Goal: Transaction & Acquisition: Book appointment/travel/reservation

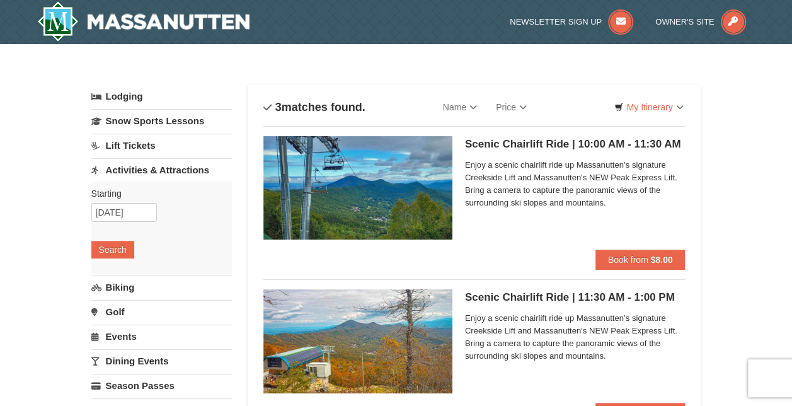
click at [422, 178] on img at bounding box center [357, 187] width 189 height 103
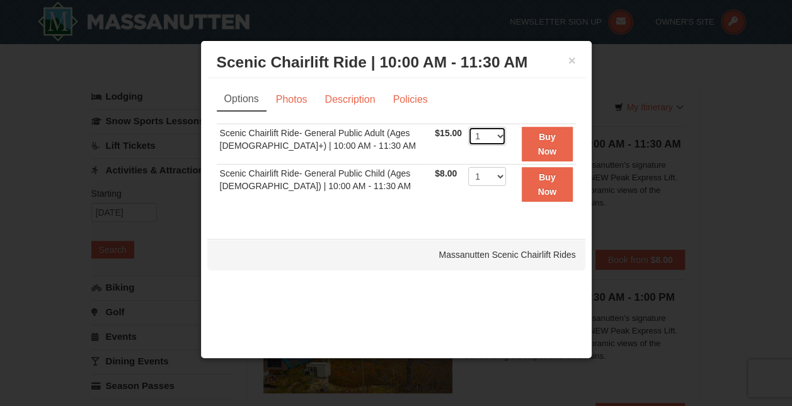
click at [494, 142] on select "1 2 3 4 5 6 7 8 9 10 11 12 13 14 15 16 17 18 19 20 21 22" at bounding box center [487, 136] width 38 height 19
click at [395, 309] on div "× Scenic Chairlift Ride | 10:00 AM - 11:30 AM Massanutten Scenic Chairlift Ride…" at bounding box center [396, 199] width 392 height 318
click at [485, 140] on select "1 2 3 4 5 6 7 8 9 10 11 12 13 14 15 16 17 18 19 20 21 22" at bounding box center [487, 136] width 38 height 19
select select "6"
click at [468, 127] on select "1 2 3 4 5 6 7 8 9 10 11 12 13 14 15 16 17 18 19 20 21 22" at bounding box center [487, 136] width 38 height 19
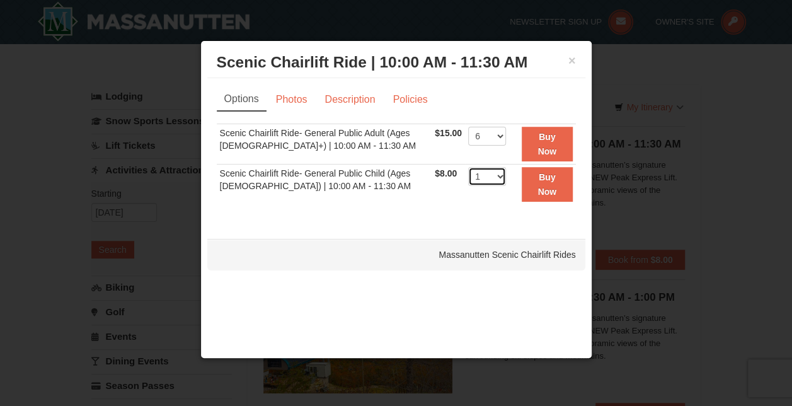
click at [497, 172] on select "1 2 3 4 5 6 7 8 9 10 11 12 13 14 15 16 17 18 19 20 21 22" at bounding box center [487, 176] width 38 height 19
select select "5"
click at [468, 167] on select "1 2 3 4 5 6 7 8 9 10 11 12 13 14 15 16 17 18 19 20 21 22" at bounding box center [487, 176] width 38 height 19
click at [550, 197] on button "Buy Now" at bounding box center [547, 184] width 51 height 35
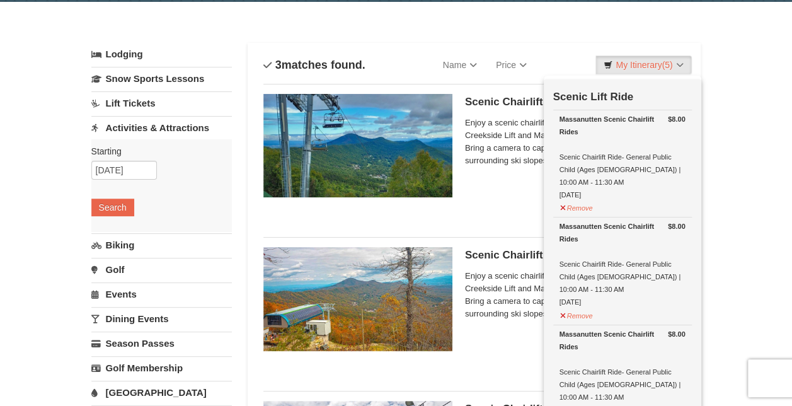
scroll to position [43, 0]
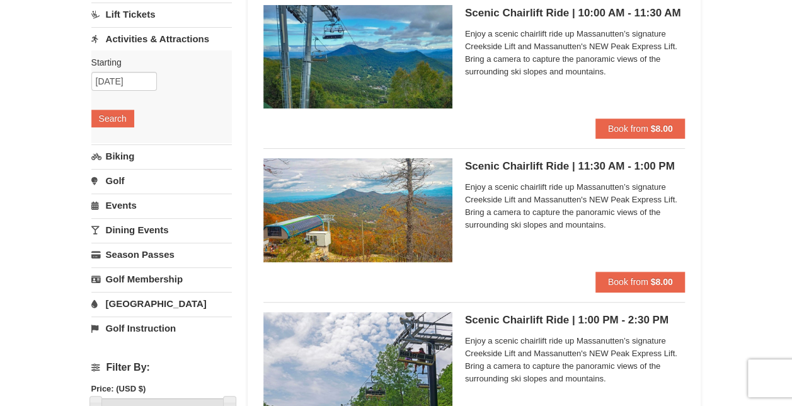
scroll to position [35, 0]
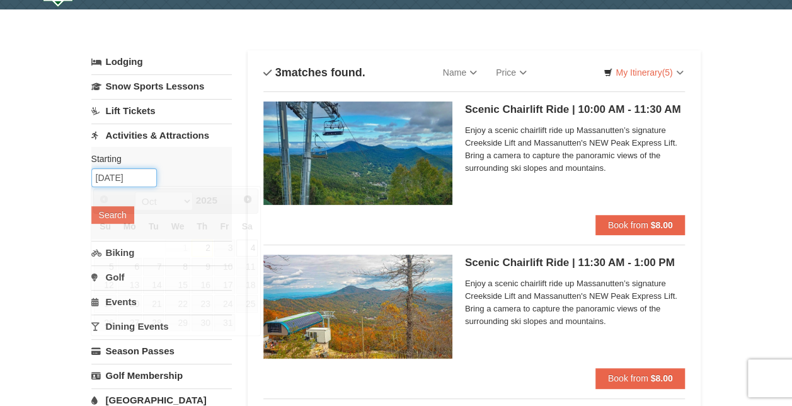
click at [117, 175] on input "10/04/2025" at bounding box center [124, 177] width 66 height 19
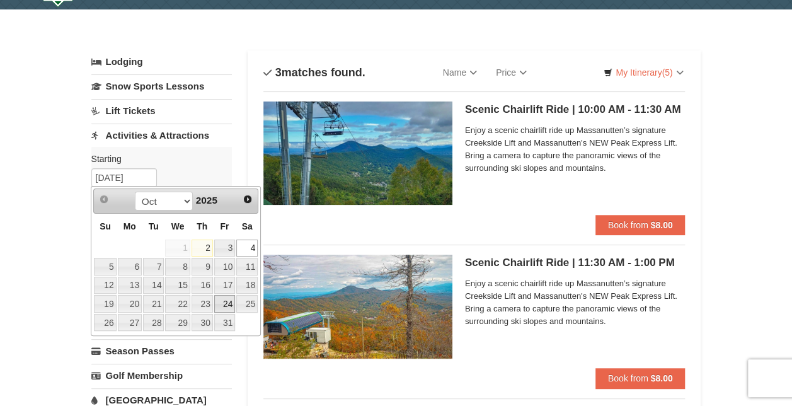
click at [227, 295] on link "24" at bounding box center [224, 304] width 21 height 18
type input "[DATE]"
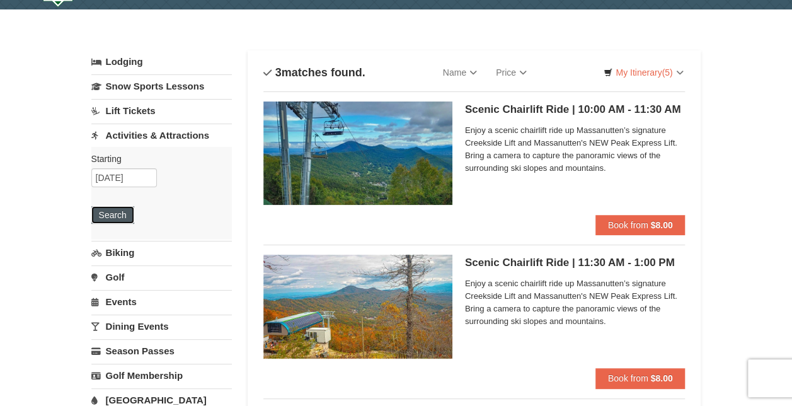
click at [105, 219] on button "Search" at bounding box center [112, 215] width 43 height 18
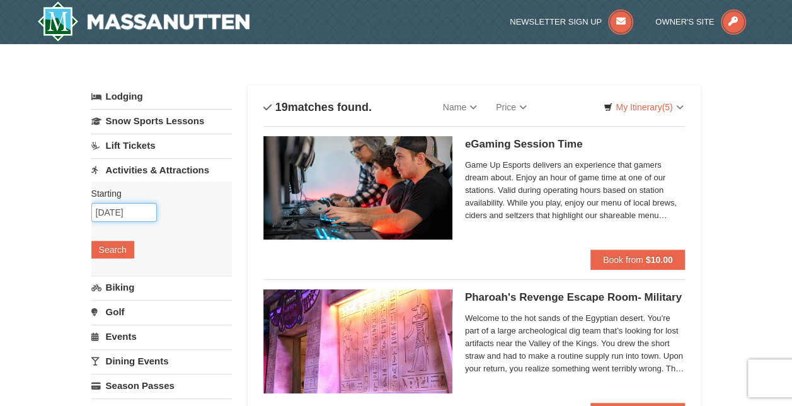
click at [120, 209] on input "10/24/2025" at bounding box center [124, 212] width 66 height 19
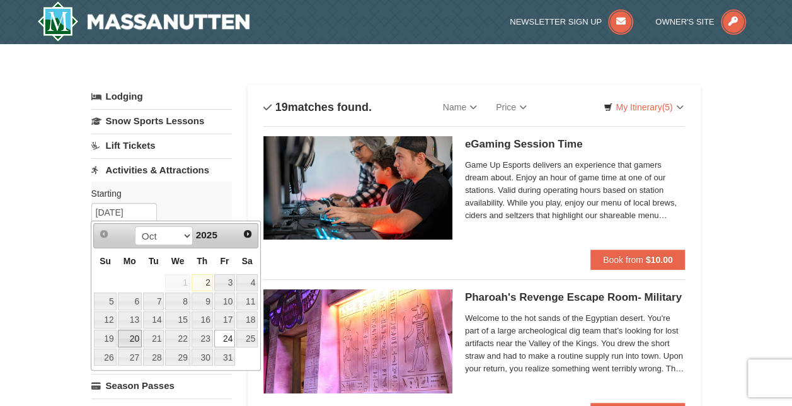
click at [129, 333] on link "20" at bounding box center [130, 339] width 24 height 18
type input "10/20/2025"
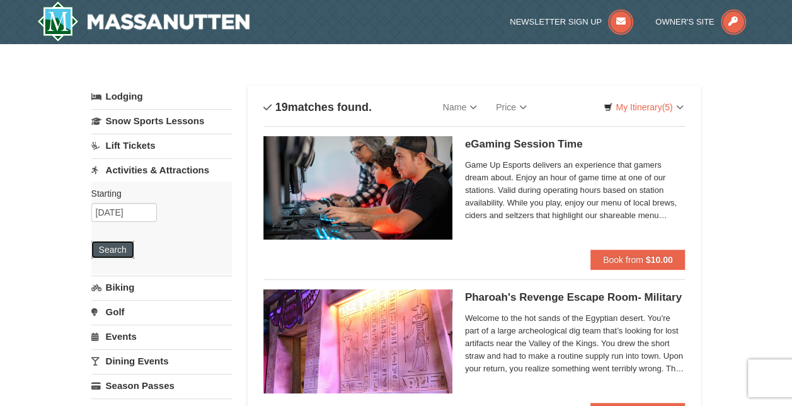
click at [117, 246] on button "Search" at bounding box center [112, 250] width 43 height 18
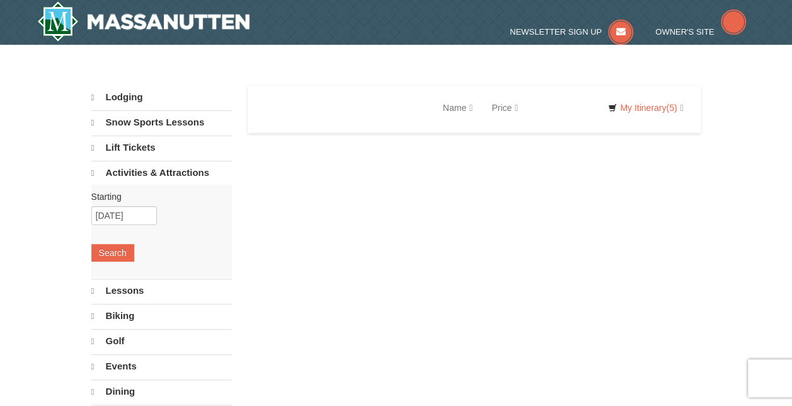
select select "10"
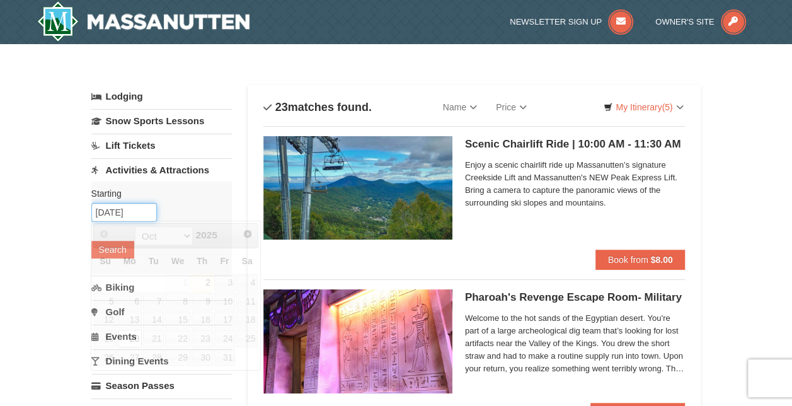
click at [117, 210] on input "10/20/2025" at bounding box center [124, 212] width 66 height 19
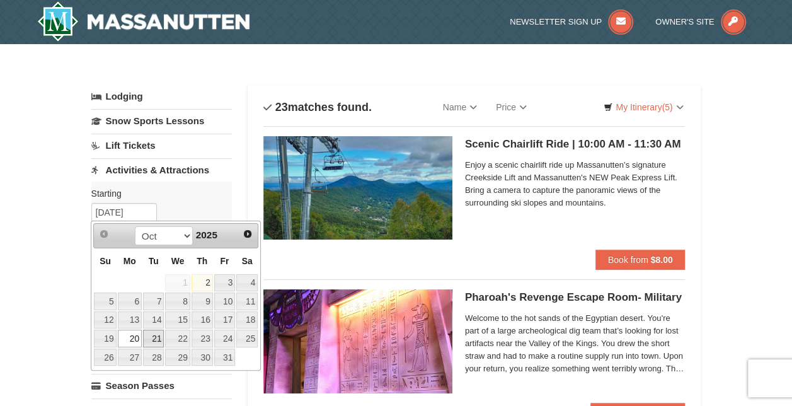
click at [155, 338] on link "21" at bounding box center [153, 339] width 21 height 18
type input "[DATE]"
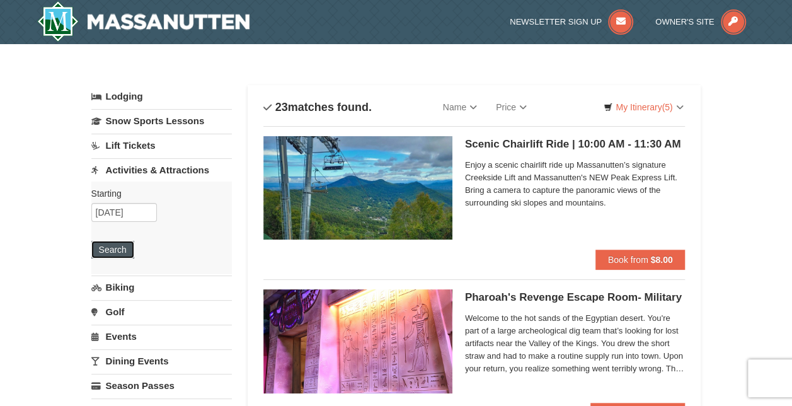
click at [123, 247] on button "Search" at bounding box center [112, 250] width 43 height 18
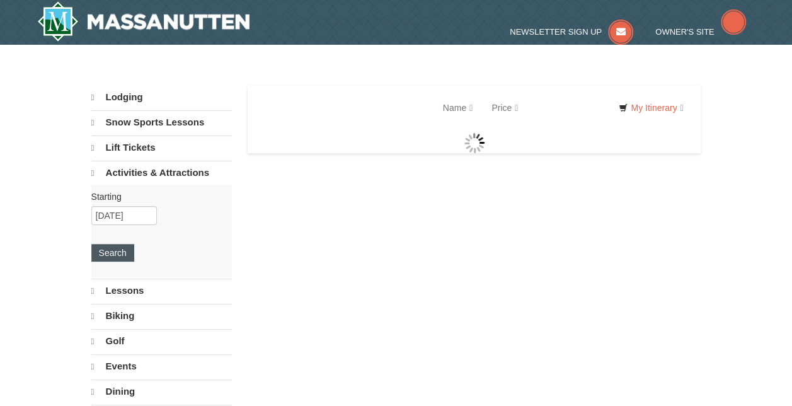
select select "10"
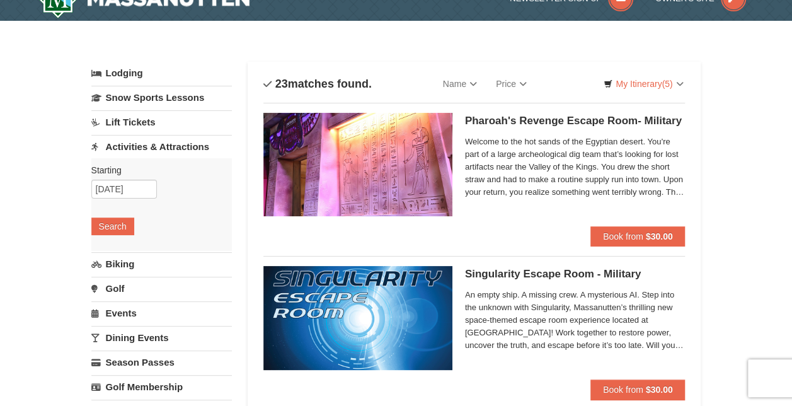
scroll to position [25, 0]
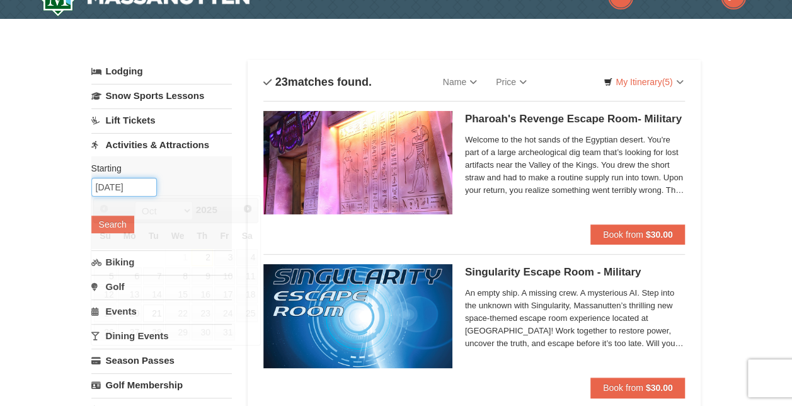
click at [120, 185] on input "10/21/2025" at bounding box center [124, 187] width 66 height 19
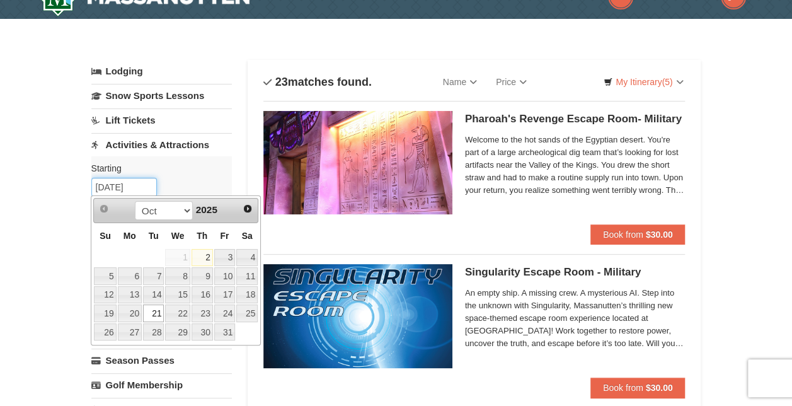
click at [116, 185] on input "10/21/2025" at bounding box center [124, 187] width 66 height 19
click at [179, 310] on link "22" at bounding box center [177, 313] width 25 height 18
type input "10/22/2025"
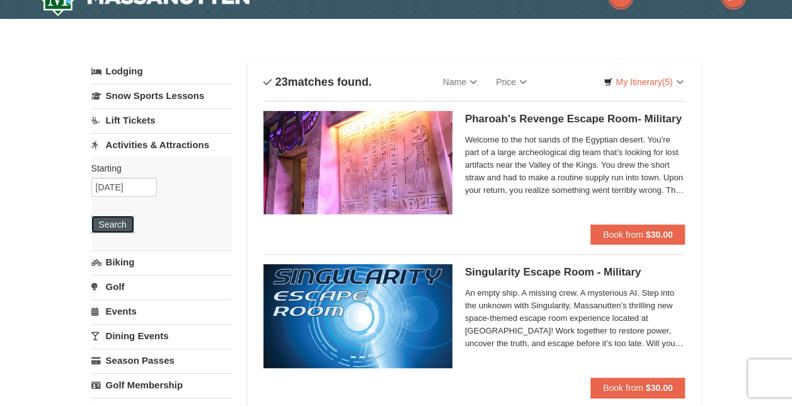
click at [123, 219] on button "Search" at bounding box center [112, 225] width 43 height 18
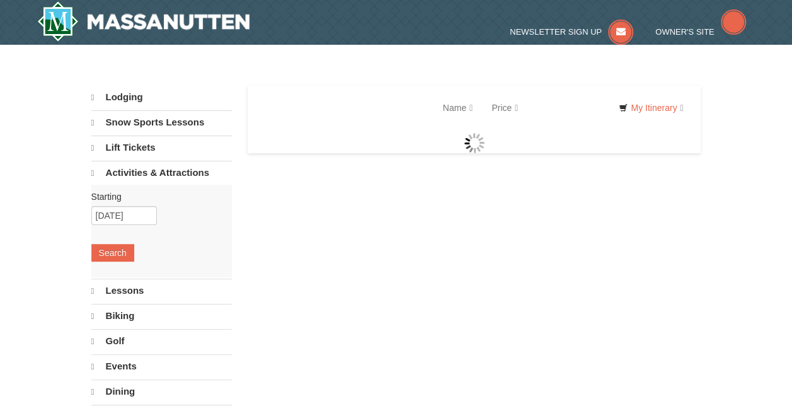
select select "10"
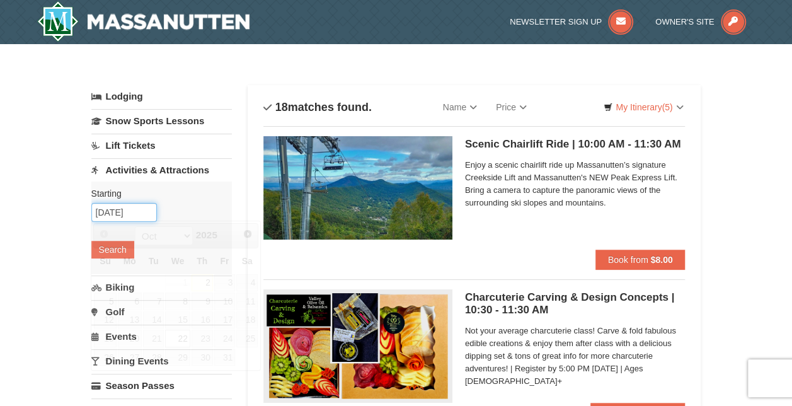
click at [129, 207] on input "10/22/2025" at bounding box center [124, 212] width 66 height 19
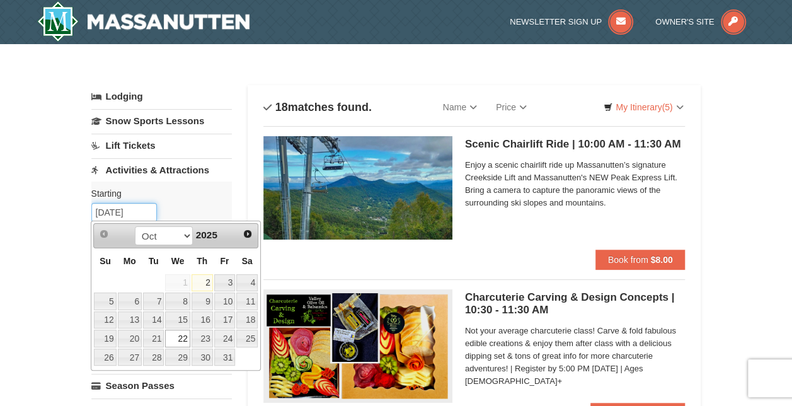
click at [115, 207] on input "10/22/2025" at bounding box center [124, 212] width 66 height 19
click at [202, 330] on link "23" at bounding box center [202, 339] width 21 height 18
type input "[DATE]"
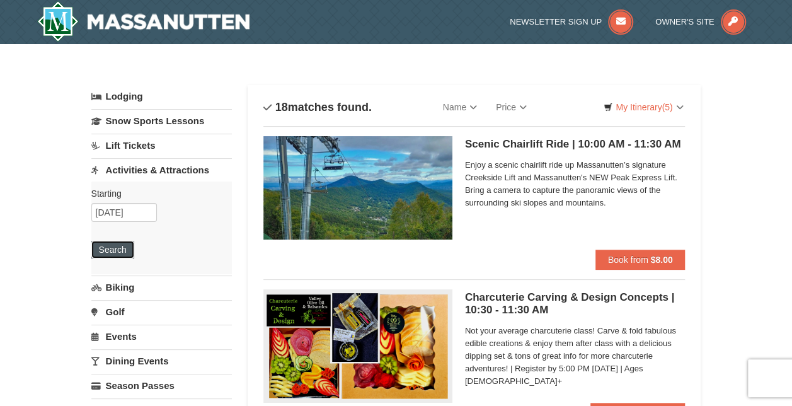
click at [108, 250] on button "Search" at bounding box center [112, 250] width 43 height 18
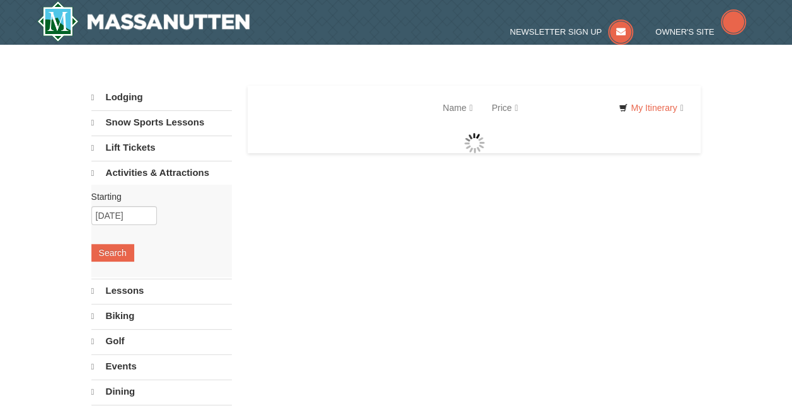
select select "10"
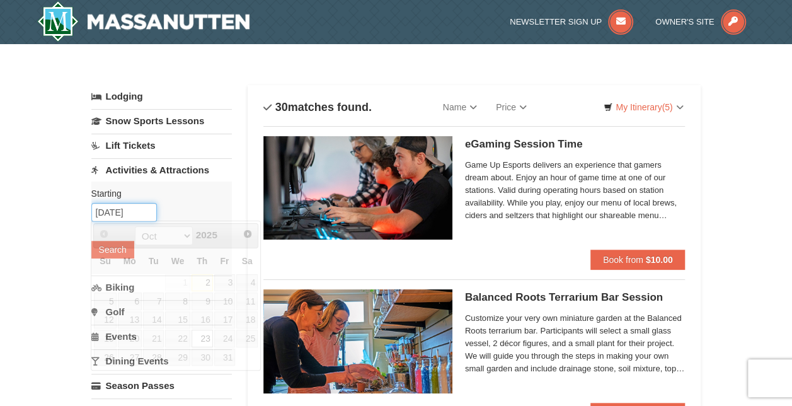
click at [118, 214] on input "[DATE]" at bounding box center [124, 212] width 66 height 19
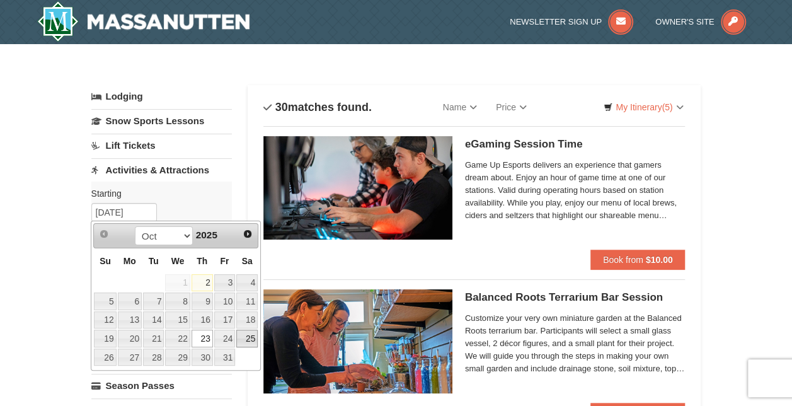
click at [252, 335] on link "25" at bounding box center [246, 339] width 21 height 18
type input "[DATE]"
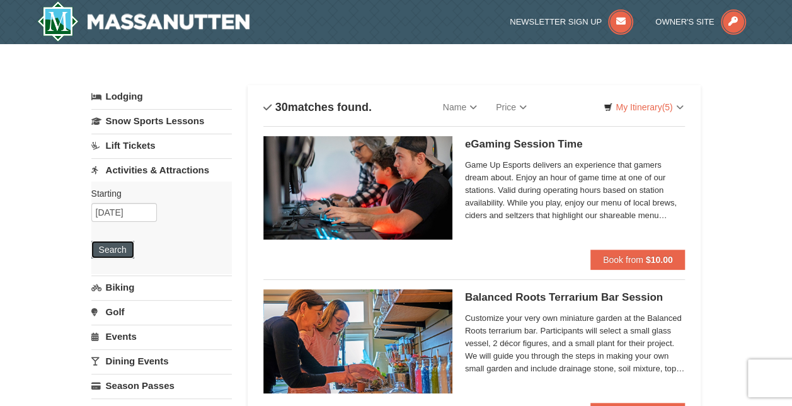
click at [114, 251] on button "Search" at bounding box center [112, 250] width 43 height 18
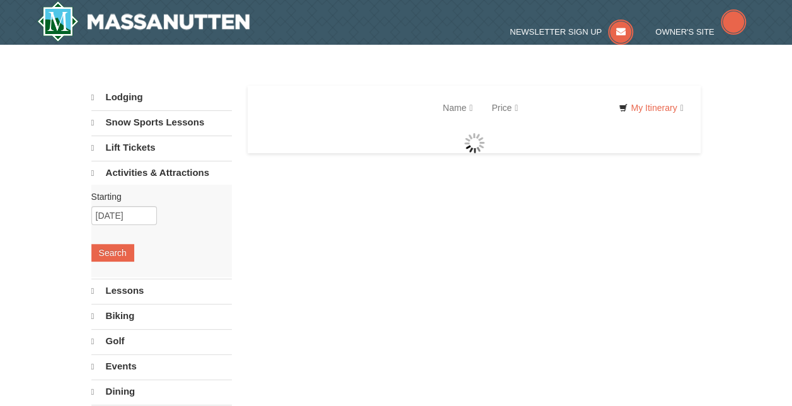
select select "10"
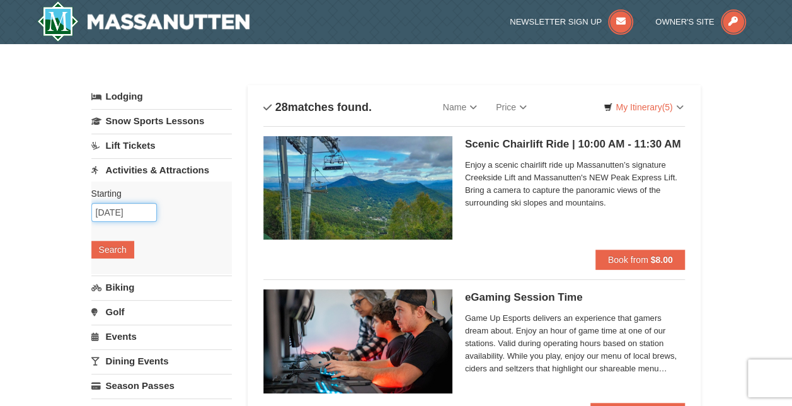
click at [115, 209] on input "10/25/2025" at bounding box center [124, 212] width 66 height 19
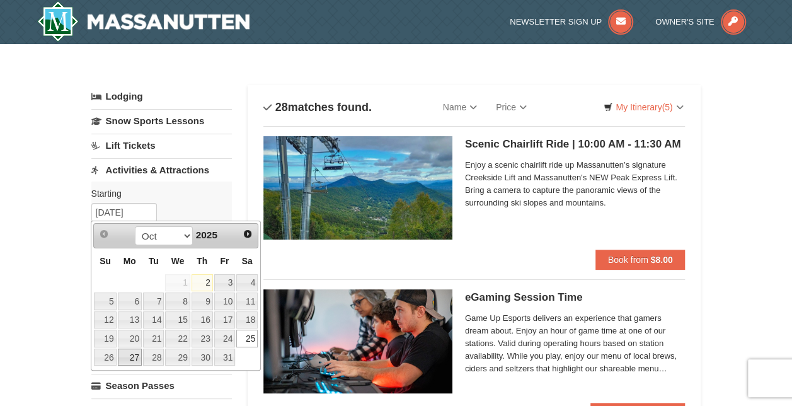
click at [131, 349] on link "27" at bounding box center [130, 358] width 24 height 18
type input "10/27/2025"
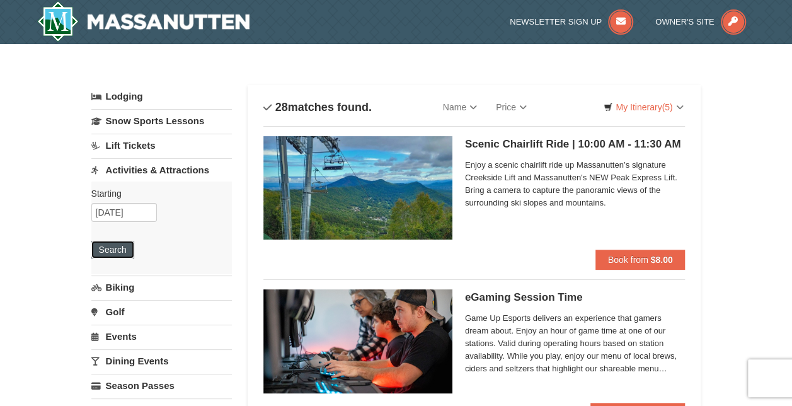
click at [121, 244] on button "Search" at bounding box center [112, 250] width 43 height 18
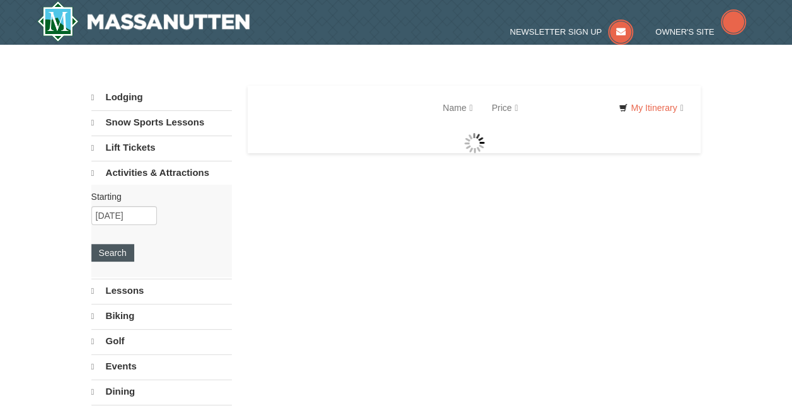
select select "10"
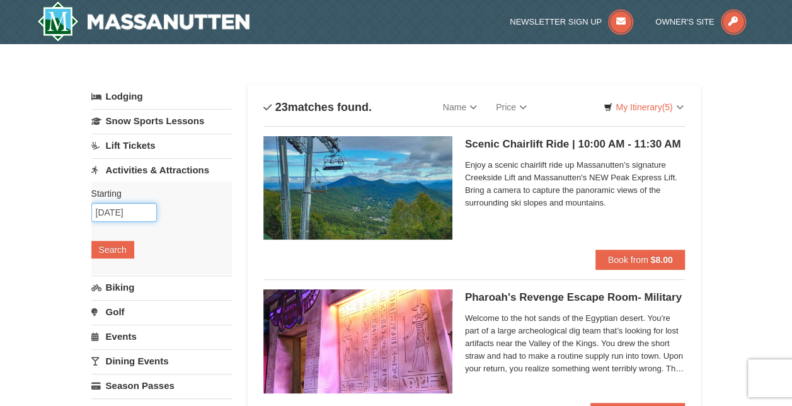
click at [112, 211] on input "10/27/2025" at bounding box center [124, 212] width 66 height 19
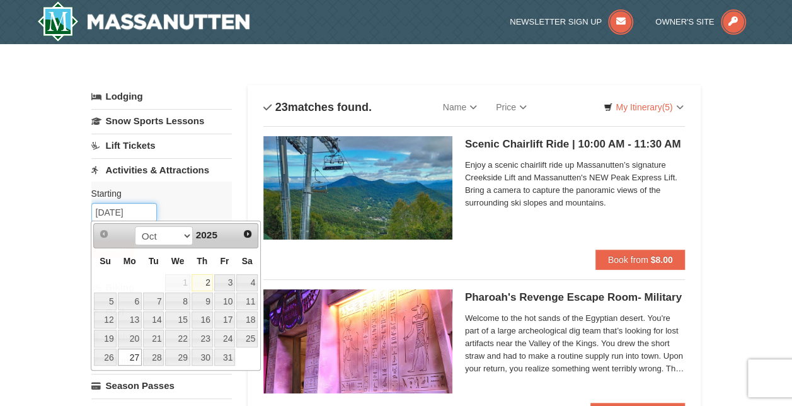
click at [112, 211] on input "10/27/2025" at bounding box center [124, 212] width 66 height 19
click at [223, 334] on link "24" at bounding box center [224, 339] width 21 height 18
type input "[DATE]"
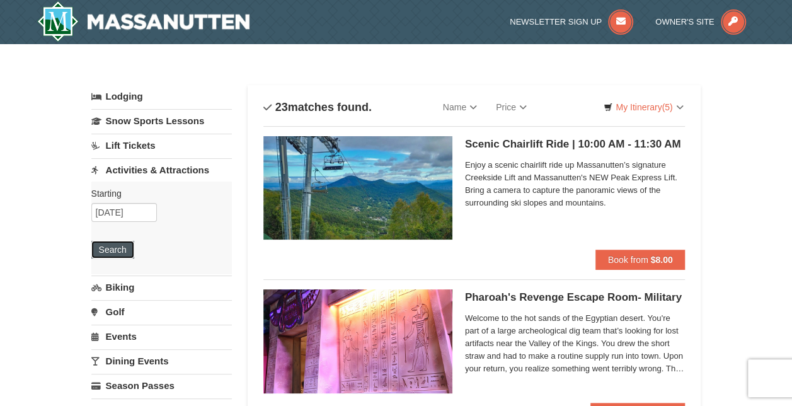
click at [115, 255] on button "Search" at bounding box center [112, 250] width 43 height 18
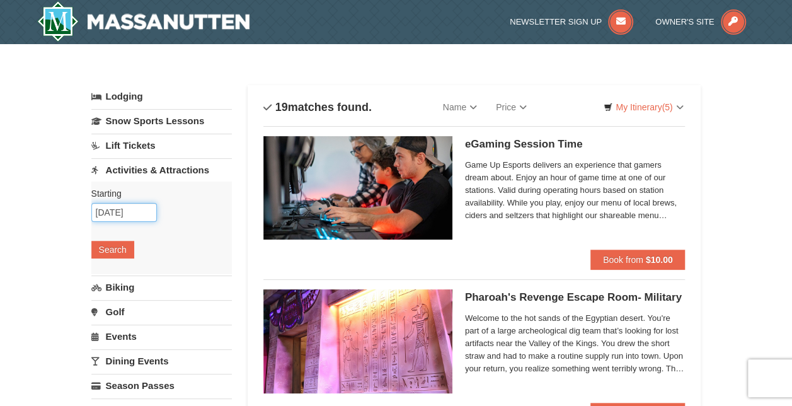
click at [120, 209] on input "[DATE]" at bounding box center [124, 212] width 66 height 19
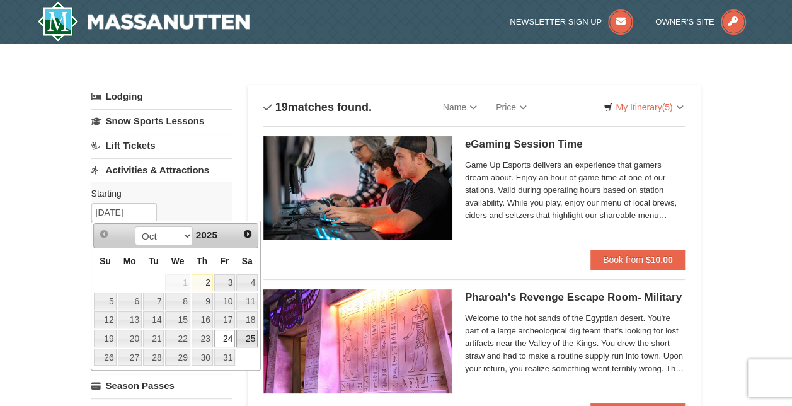
click at [248, 335] on link "25" at bounding box center [246, 339] width 21 height 18
type input "[DATE]"
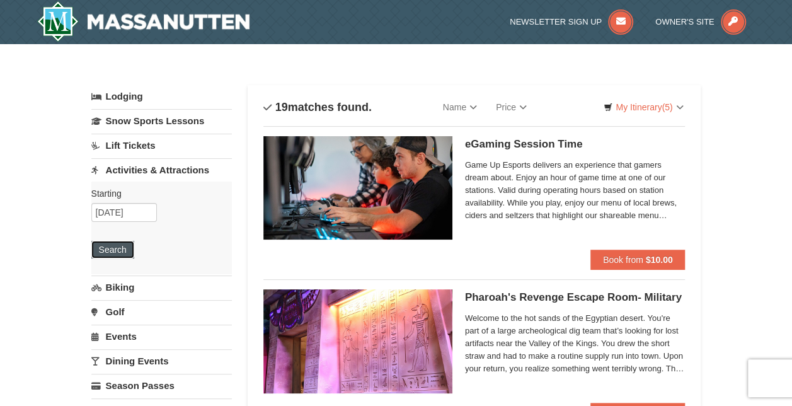
click at [105, 255] on button "Search" at bounding box center [112, 250] width 43 height 18
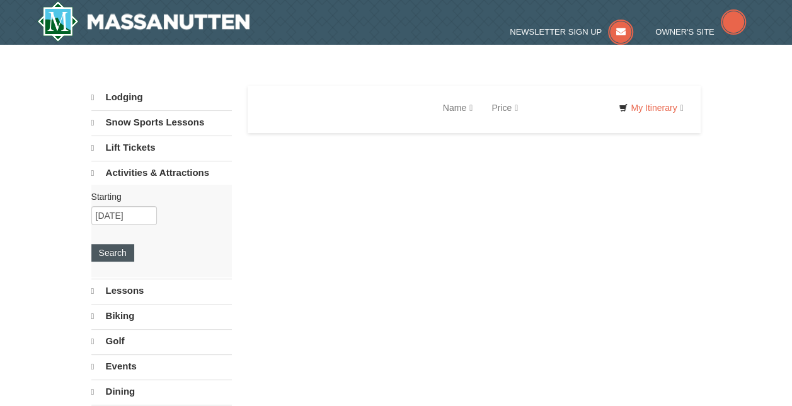
select select "10"
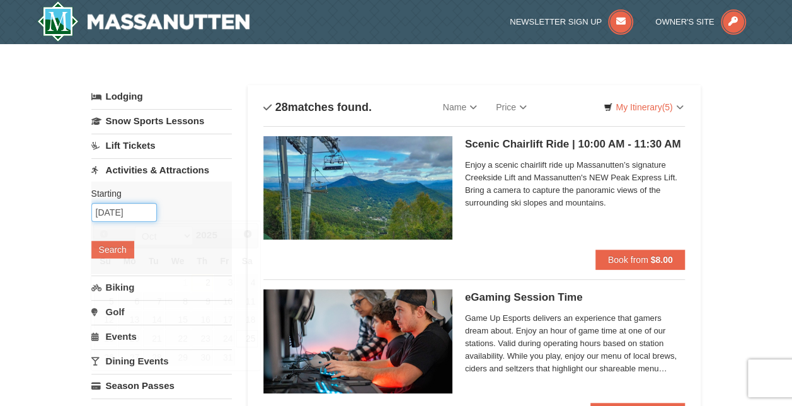
click at [118, 212] on input "10/25/2025" at bounding box center [124, 212] width 66 height 19
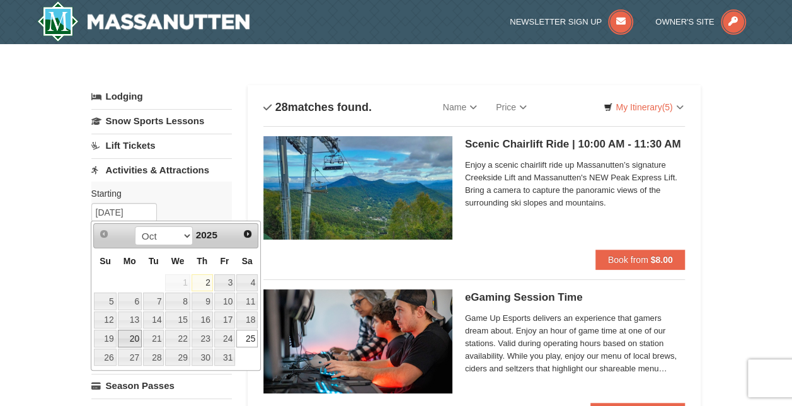
click at [132, 337] on link "20" at bounding box center [130, 339] width 24 height 18
type input "[DATE]"
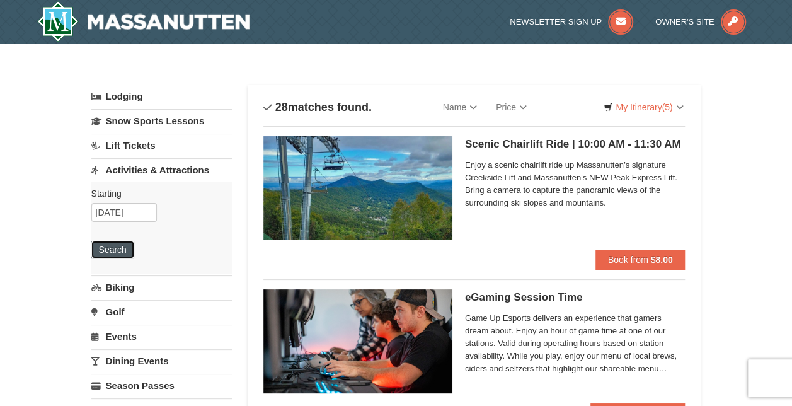
click at [115, 246] on button "Search" at bounding box center [112, 250] width 43 height 18
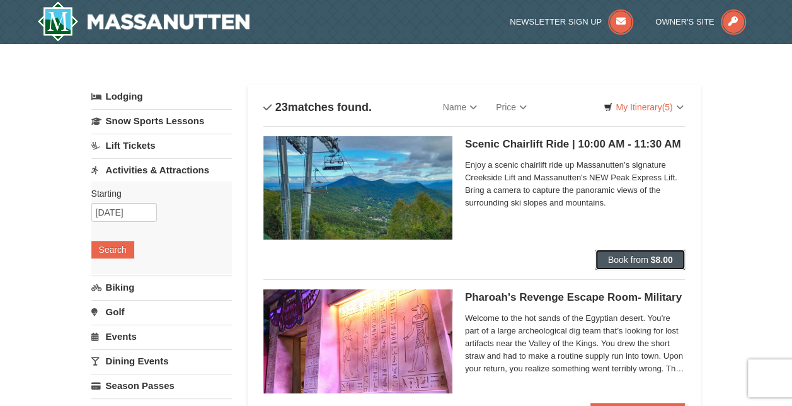
click at [634, 260] on span "Book from" at bounding box center [628, 260] width 40 height 10
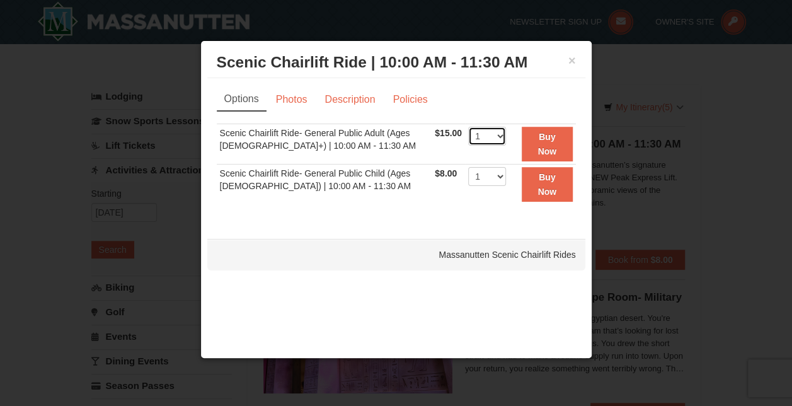
click at [483, 136] on select "1 2 3 4 5 6 7 8 9 10 11 12 13 14 15 16 17 18 19 20 21 22" at bounding box center [487, 136] width 38 height 19
click at [481, 130] on select "1 2 3 4 5 6 7 8 9 10 11 12 13 14 15 16 17 18 19 20 21 22" at bounding box center [487, 136] width 38 height 19
click at [326, 303] on div "× Scenic Chairlift Ride | 10:00 AM - 11:30 AM Massanutten Scenic Chairlift Ride…" at bounding box center [396, 199] width 392 height 318
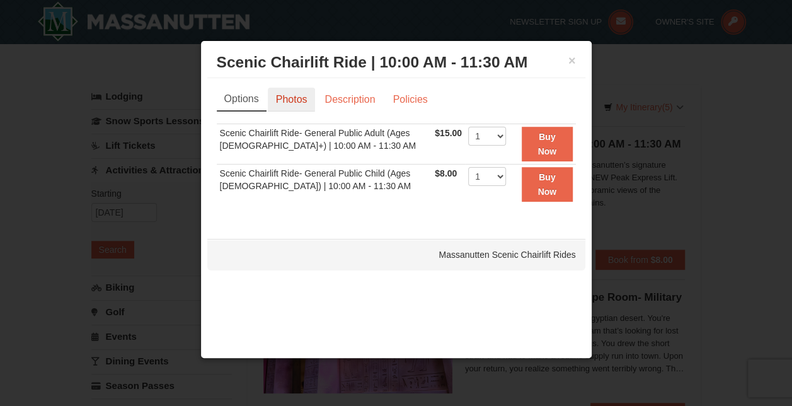
click at [296, 100] on link "Photos" at bounding box center [292, 100] width 48 height 24
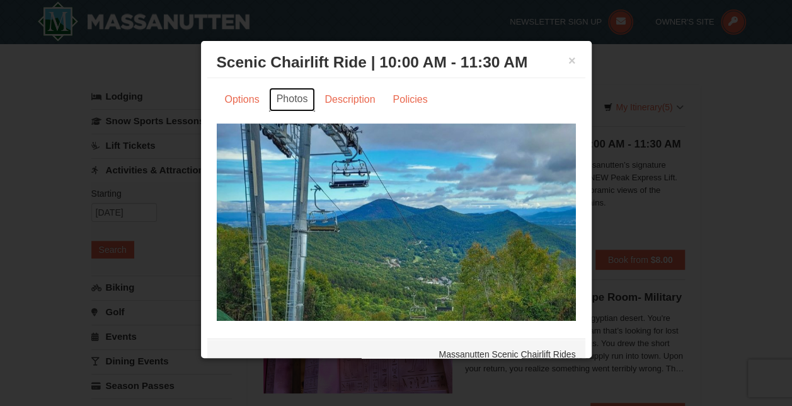
scroll to position [6, 0]
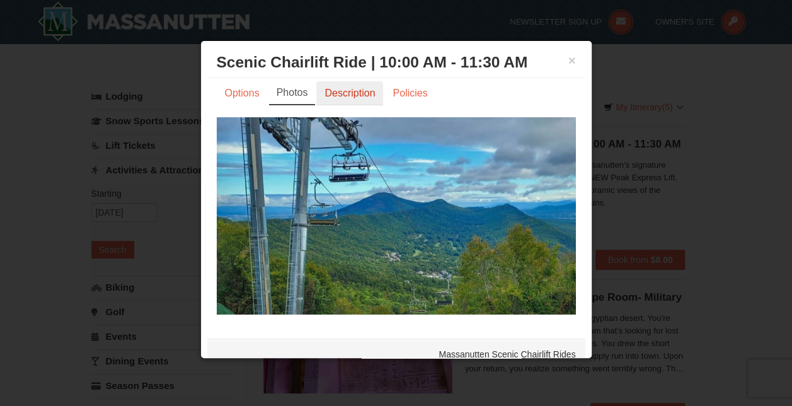
click at [345, 93] on link "Description" at bounding box center [349, 93] width 67 height 24
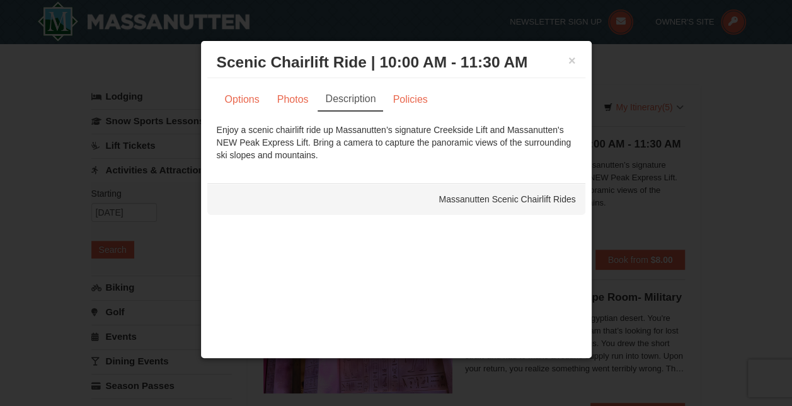
scroll to position [0, 0]
click at [586, 54] on div "× Scenic Chairlift Ride | 10:00 AM - 11:30 AM Massanutten Scenic Chairlift Ride…" at bounding box center [396, 199] width 392 height 318
click at [576, 55] on div "× Scenic Chairlift Ride | 10:00 AM - 11:30 AM Massanutten Scenic Chairlift Rides" at bounding box center [396, 62] width 378 height 31
click at [571, 61] on button "×" at bounding box center [572, 60] width 8 height 13
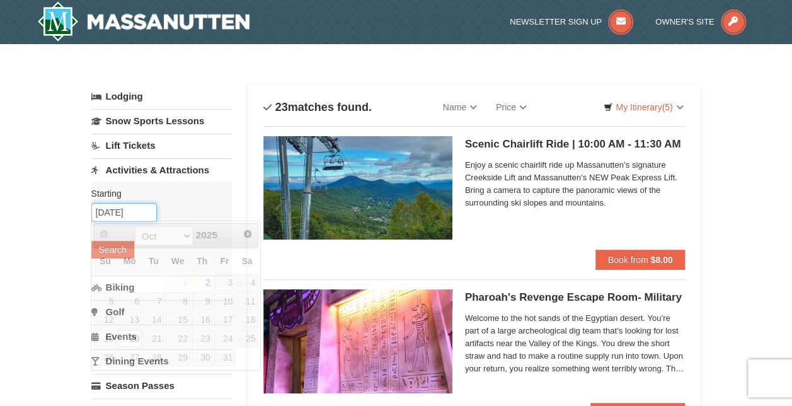
click at [114, 212] on input "[DATE]" at bounding box center [124, 212] width 66 height 19
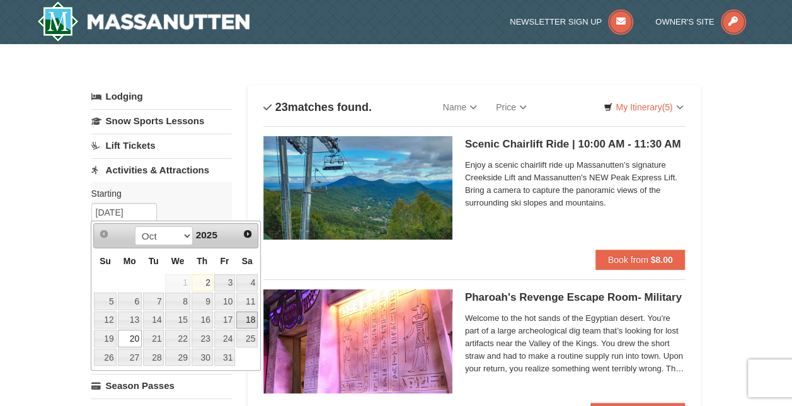
click at [253, 319] on link "18" at bounding box center [246, 320] width 21 height 18
type input "[DATE]"
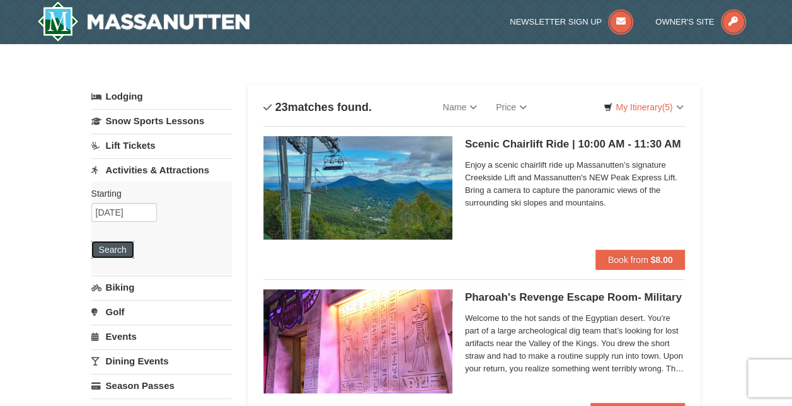
click at [118, 256] on button "Search" at bounding box center [112, 250] width 43 height 18
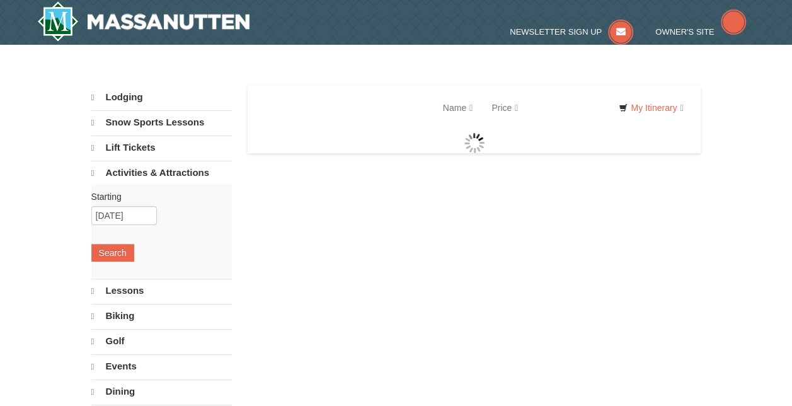
select select "10"
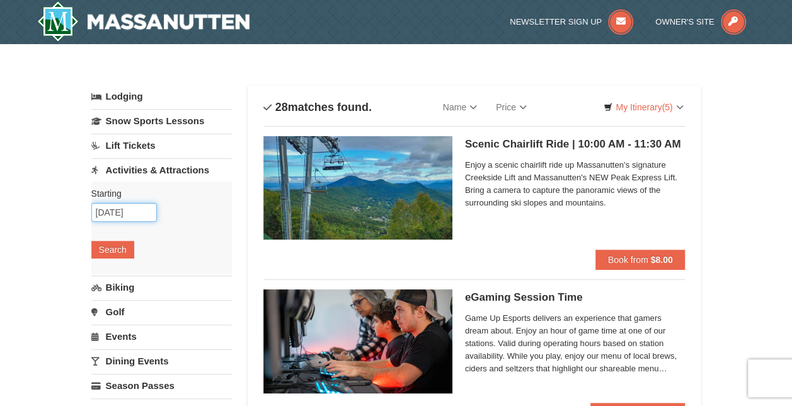
click at [116, 213] on input "10/18/2025" at bounding box center [124, 212] width 66 height 19
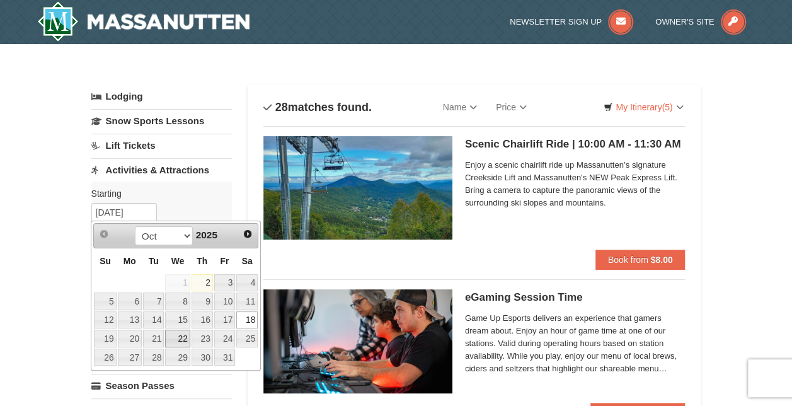
click at [184, 333] on link "22" at bounding box center [177, 339] width 25 height 18
type input "[DATE]"
click at [184, 333] on link "22" at bounding box center [177, 339] width 25 height 18
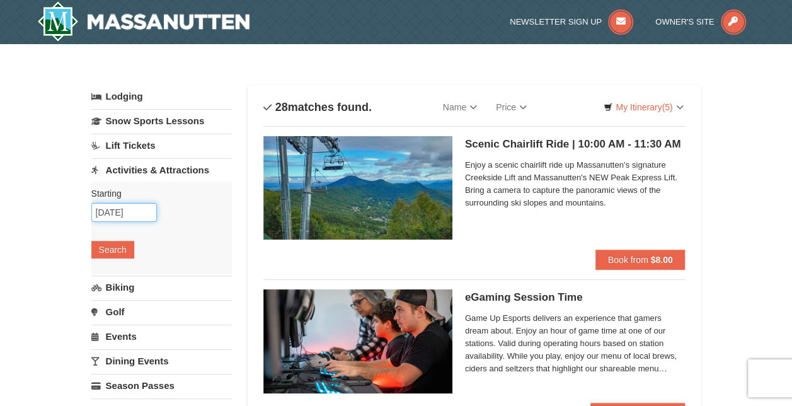
click at [112, 214] on input "[DATE]" at bounding box center [124, 212] width 66 height 19
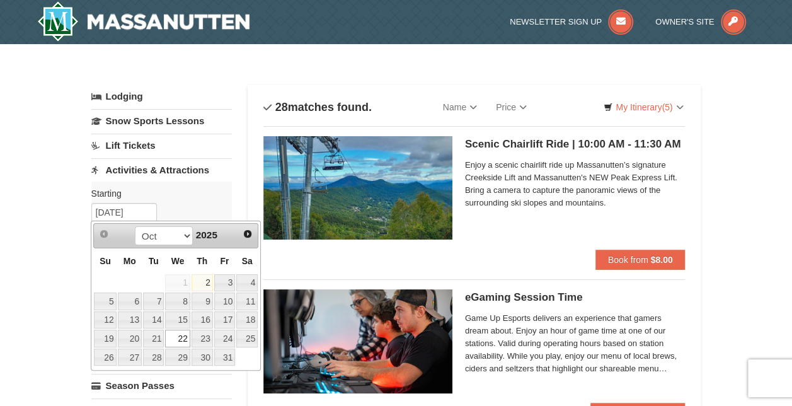
click at [176, 331] on link "22" at bounding box center [177, 339] width 25 height 18
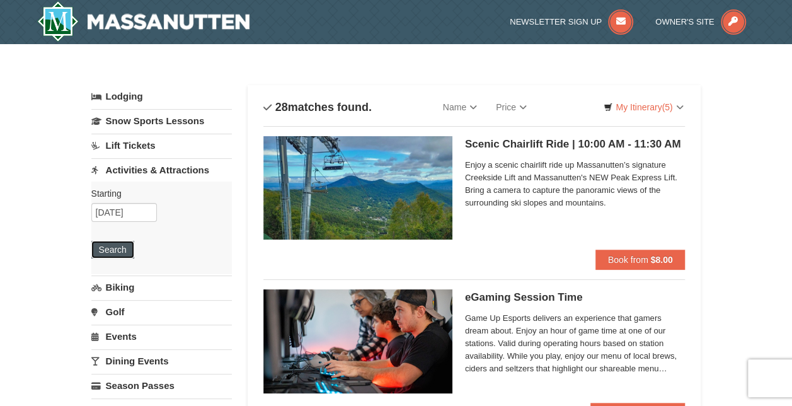
click at [106, 246] on button "Search" at bounding box center [112, 250] width 43 height 18
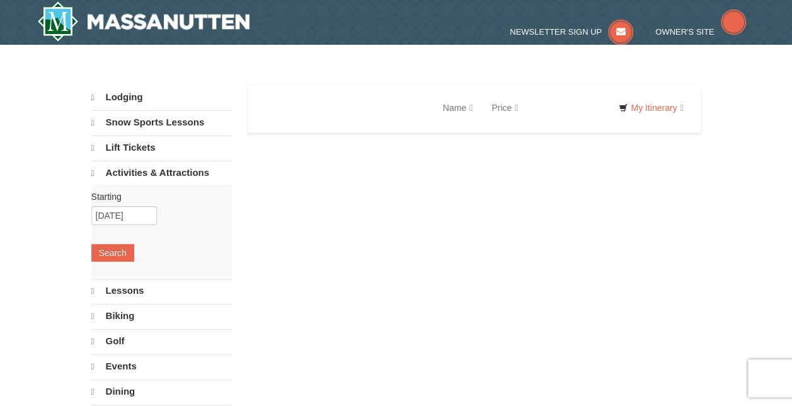
select select "10"
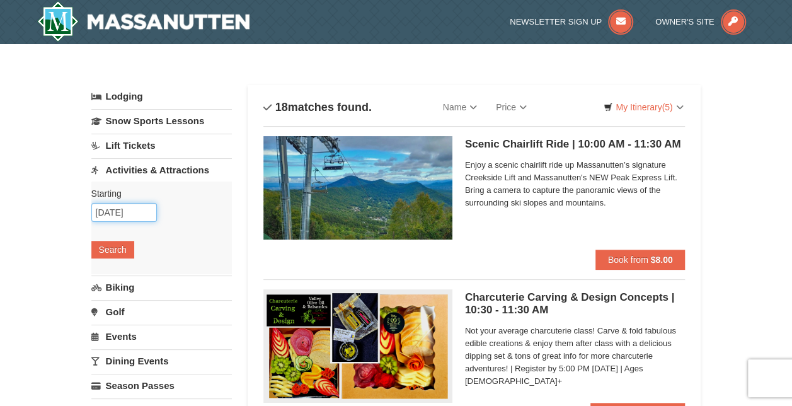
click at [113, 211] on input "[DATE]" at bounding box center [124, 212] width 66 height 19
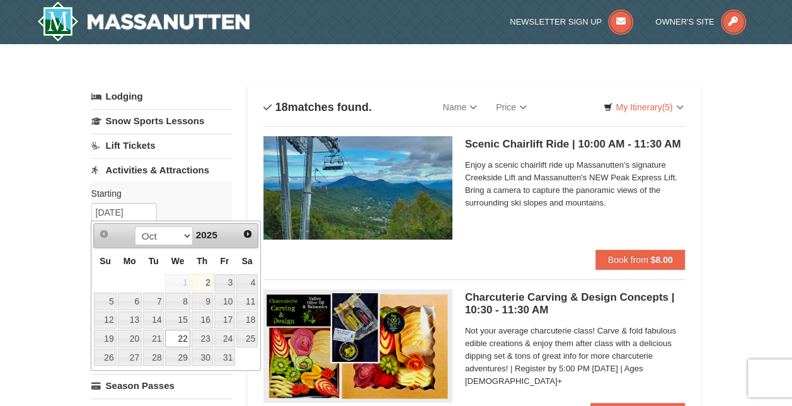
click at [175, 333] on link "22" at bounding box center [177, 339] width 25 height 18
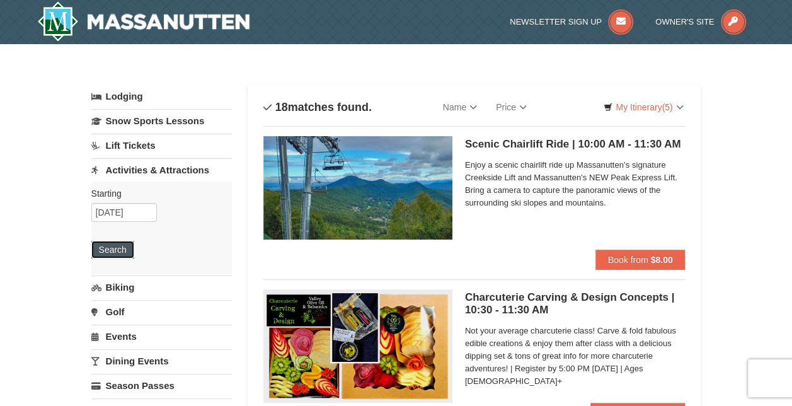
click at [105, 245] on button "Search" at bounding box center [112, 250] width 43 height 18
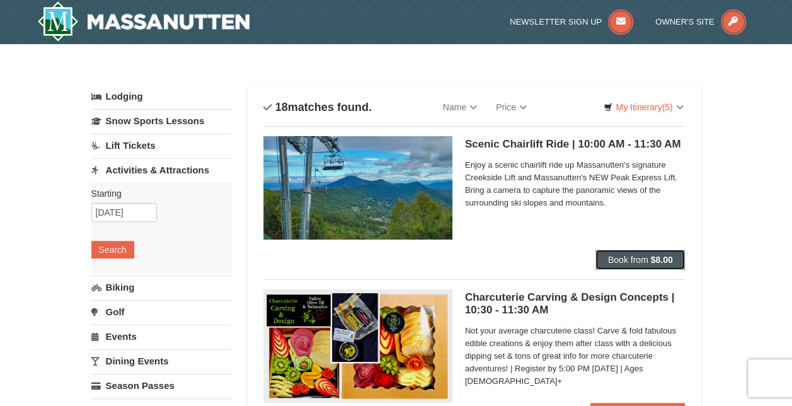
click at [648, 256] on button "Book from $8.00" at bounding box center [641, 260] width 90 height 20
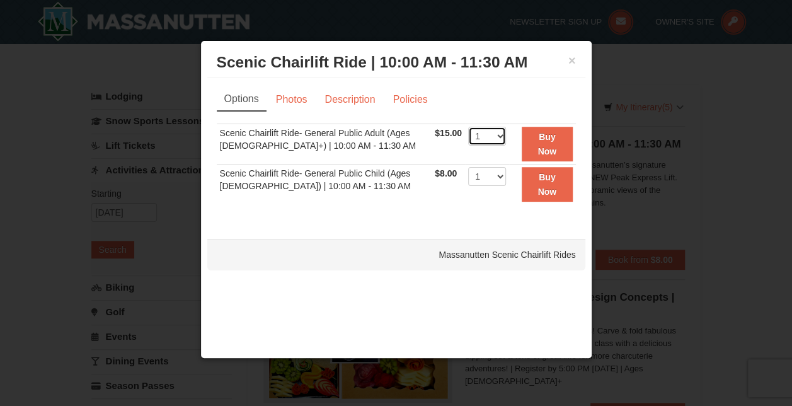
click at [492, 136] on select "1 2 3 4 5 6 7 8 9 10 11 12 13 14 15 16 17 18 19 20 21 22" at bounding box center [487, 136] width 38 height 19
select select "5"
click at [468, 127] on select "1 2 3 4 5 6 7 8 9 10 11 12 13 14 15 16 17 18 19 20 21 22" at bounding box center [487, 136] width 38 height 19
click at [495, 175] on select "1 2 3 4 5 6 7 8 9 10 11 12 13 14 15 16 17 18 19 20 21 22" at bounding box center [487, 176] width 38 height 19
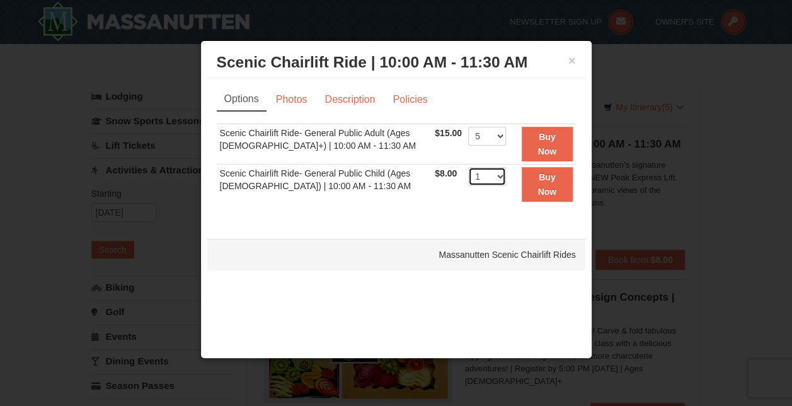
click at [487, 175] on select "1 2 3 4 5 6 7 8 9 10 11 12 13 14 15 16 17 18 19 20 21 22" at bounding box center [487, 176] width 38 height 19
click at [492, 176] on select "1 2 3 4 5 6 7 8 9 10 11 12 13 14 15 16 17 18 19 20 21 22" at bounding box center [487, 176] width 38 height 19
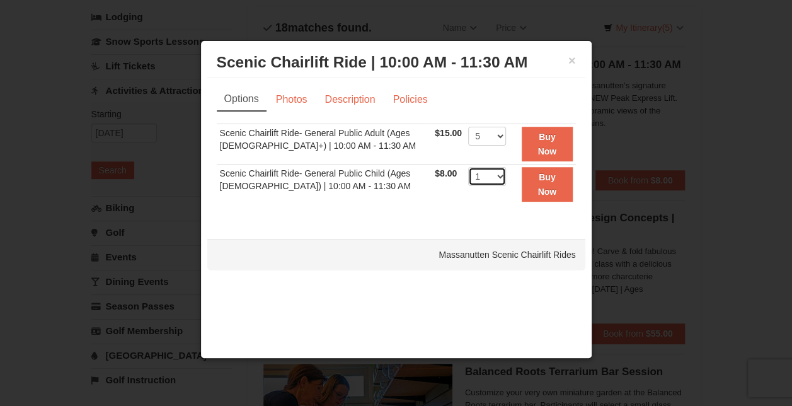
scroll to position [81, 0]
click at [480, 170] on select "1 2 3 4 5 6 7 8 9 10 11 12 13 14 15 16 17 18 19 20 21 22" at bounding box center [487, 176] width 38 height 19
click at [500, 192] on td "1 2 3 4 5 6 7 8 9 10 11 12 13 14 15 16 17 18 19 20 21 22 23 24 25" at bounding box center [487, 184] width 44 height 40
click at [546, 135] on strong "Buy Now" at bounding box center [547, 144] width 19 height 24
click at [546, 135] on tbody "Scenic Chairlift Ride- General Public Adult (Ages [DEMOGRAPHIC_DATA]+) | 10:00 …" at bounding box center [396, 164] width 359 height 80
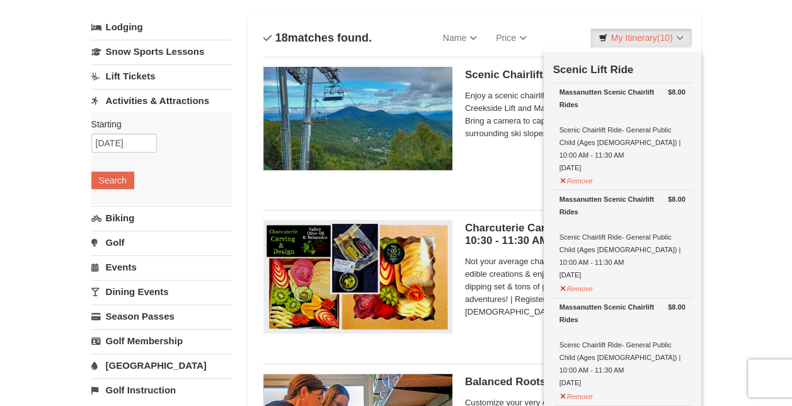
scroll to position [69, 0]
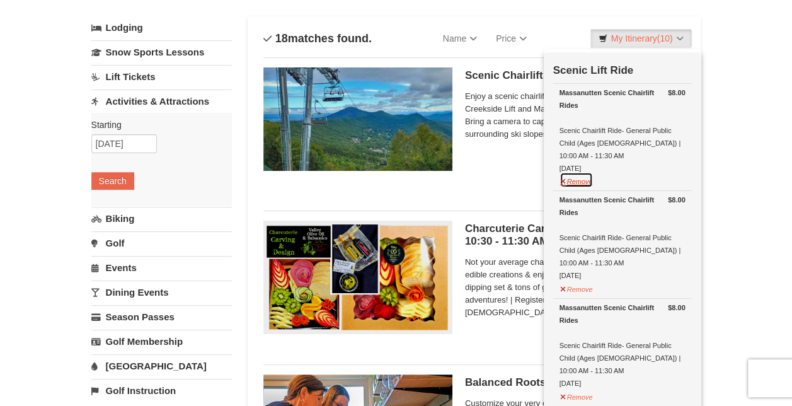
click at [573, 175] on button "Remove" at bounding box center [577, 180] width 34 height 16
click at [583, 179] on button "Remove" at bounding box center [577, 180] width 34 height 16
click at [574, 182] on button "Remove" at bounding box center [577, 180] width 34 height 16
click at [575, 183] on button "Remove" at bounding box center [577, 180] width 34 height 16
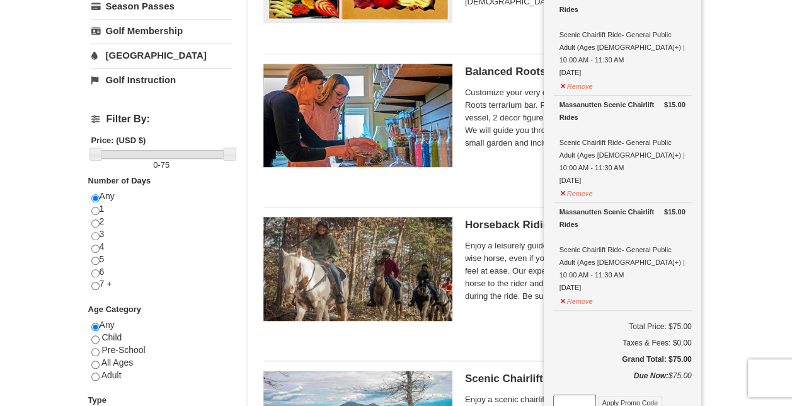
scroll to position [0, 0]
